Goal: Task Accomplishment & Management: Manage account settings

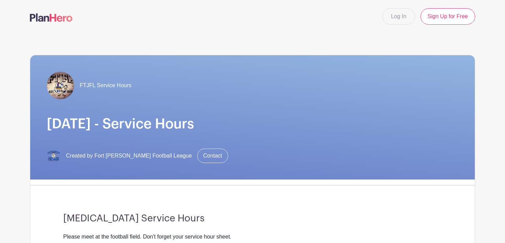
click at [65, 13] on link at bounding box center [51, 18] width 43 height 12
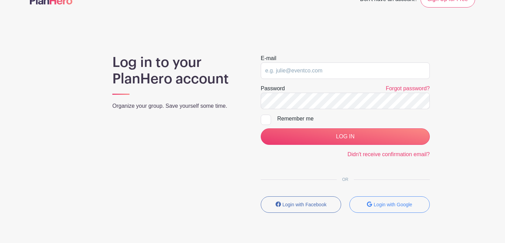
scroll to position [21, 0]
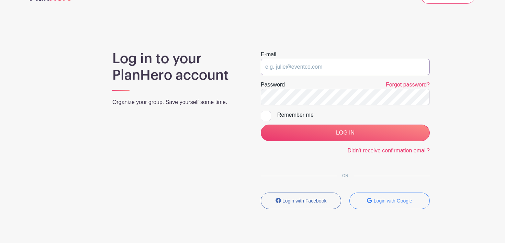
click at [282, 68] on input "email" at bounding box center [345, 67] width 169 height 16
click at [201, 98] on p "Organize your group. Save yourself some time." at bounding box center [178, 102] width 132 height 8
click at [379, 207] on button "Login with Google" at bounding box center [389, 201] width 80 height 16
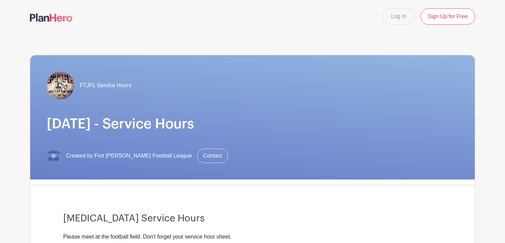
click at [61, 88] on img at bounding box center [60, 85] width 27 height 27
click at [111, 84] on span "FTJFL Service Hours" at bounding box center [106, 85] width 52 height 8
click at [63, 83] on img at bounding box center [60, 85] width 27 height 27
click at [63, 85] on img at bounding box center [60, 85] width 27 height 27
click at [62, 20] on img at bounding box center [51, 17] width 43 height 8
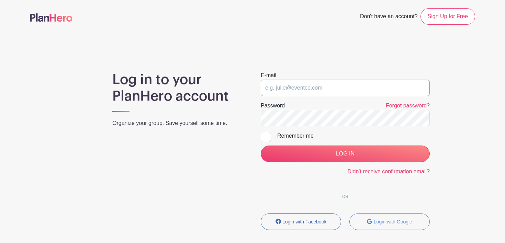
click at [300, 93] on input "email" at bounding box center [345, 88] width 169 height 16
type input "udviti.kandula@stu.fortthomas.kyschools.us"
click at [261, 146] on input "LOG IN" at bounding box center [345, 154] width 169 height 16
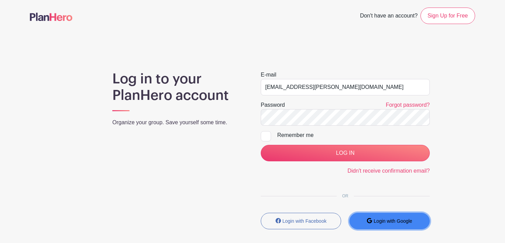
click at [364, 217] on button "Login with Google" at bounding box center [389, 221] width 80 height 16
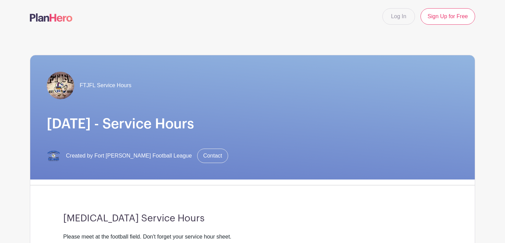
click at [44, 20] on img at bounding box center [51, 17] width 43 height 8
